Goal: Check status: Check status

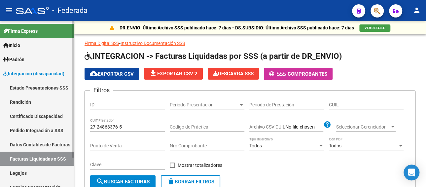
scroll to position [0, 38]
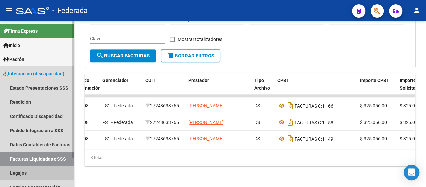
click at [21, 171] on link "Legajos" at bounding box center [37, 173] width 74 height 14
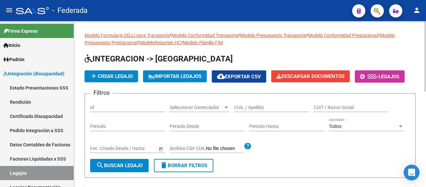
click at [259, 107] on input "CUIL / Apellido" at bounding box center [271, 108] width 75 height 6
paste input "[PERSON_NAME]"
type input "[PERSON_NAME]"
click at [136, 162] on button "search Buscar Legajo" at bounding box center [119, 165] width 58 height 13
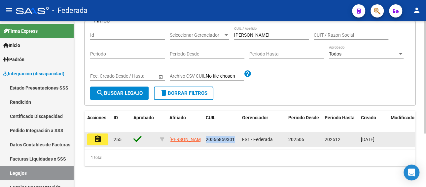
drag, startPoint x: 233, startPoint y: 133, endPoint x: 204, endPoint y: 132, distance: 29.4
click at [204, 132] on datatable-body-cell "20566859301" at bounding box center [221, 139] width 36 height 15
copy span "20566859301"
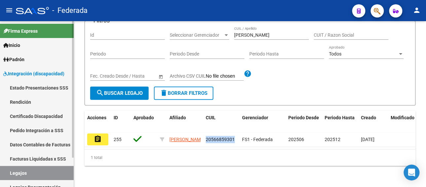
click at [36, 158] on link "Facturas Liquidadas x SSS" at bounding box center [37, 159] width 74 height 14
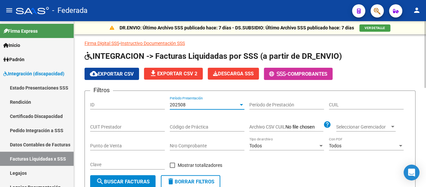
click at [191, 103] on div "202508" at bounding box center [204, 105] width 69 height 6
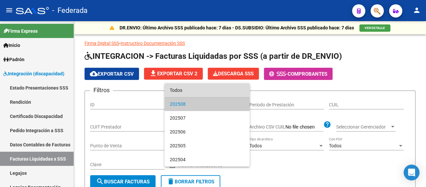
click at [187, 90] on span "Todos" at bounding box center [207, 90] width 75 height 14
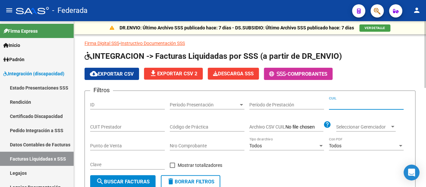
click at [353, 102] on input "CUIL" at bounding box center [366, 105] width 75 height 6
paste input "20-56685930-1"
type input "20-56685930-1"
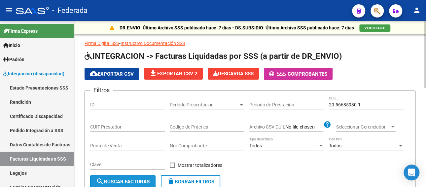
click at [127, 182] on span "search Buscar Facturas" at bounding box center [122, 182] width 53 height 6
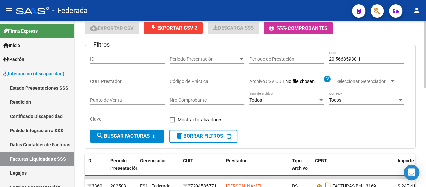
scroll to position [132, 0]
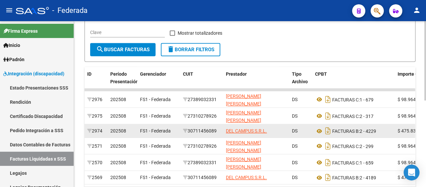
drag, startPoint x: 221, startPoint y: 131, endPoint x: 188, endPoint y: 131, distance: 32.7
click at [188, 131] on datatable-body-cell "30711456089" at bounding box center [201, 130] width 43 height 13
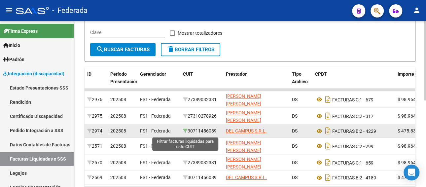
copy div "30711456089"
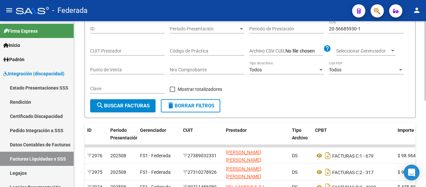
scroll to position [66, 0]
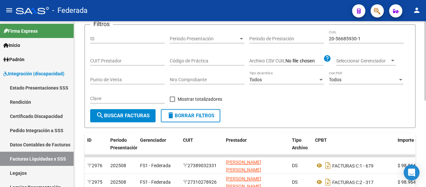
click at [117, 58] on input "CUIT Prestador" at bounding box center [127, 61] width 75 height 6
paste input "30-71145608-9"
type input "30-71145608-9"
click at [121, 116] on span "search Buscar Facturas" at bounding box center [122, 116] width 53 height 6
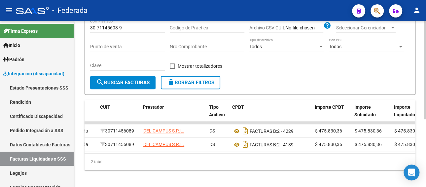
scroll to position [0, 17]
